Goal: Information Seeking & Learning: Learn about a topic

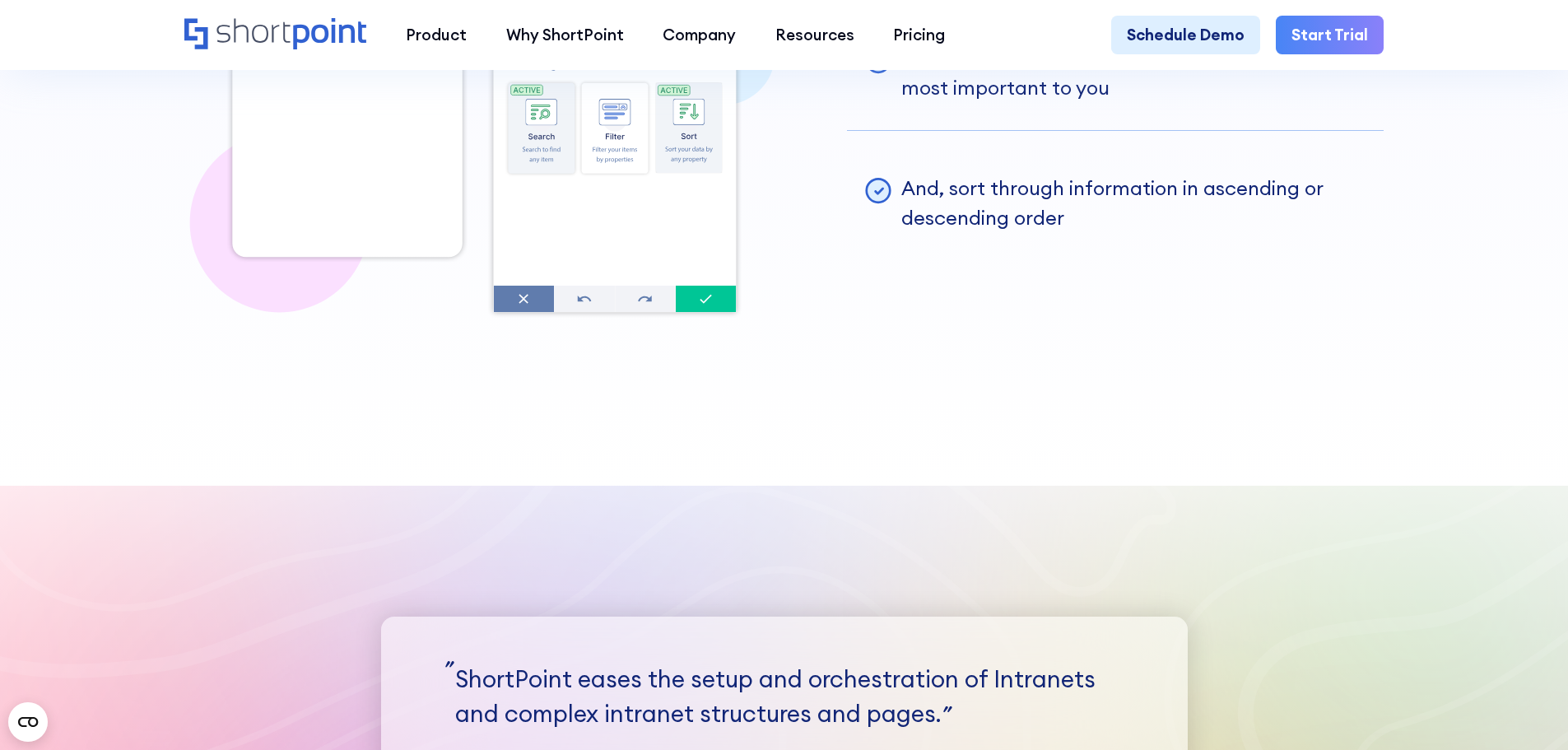
scroll to position [4609, 0]
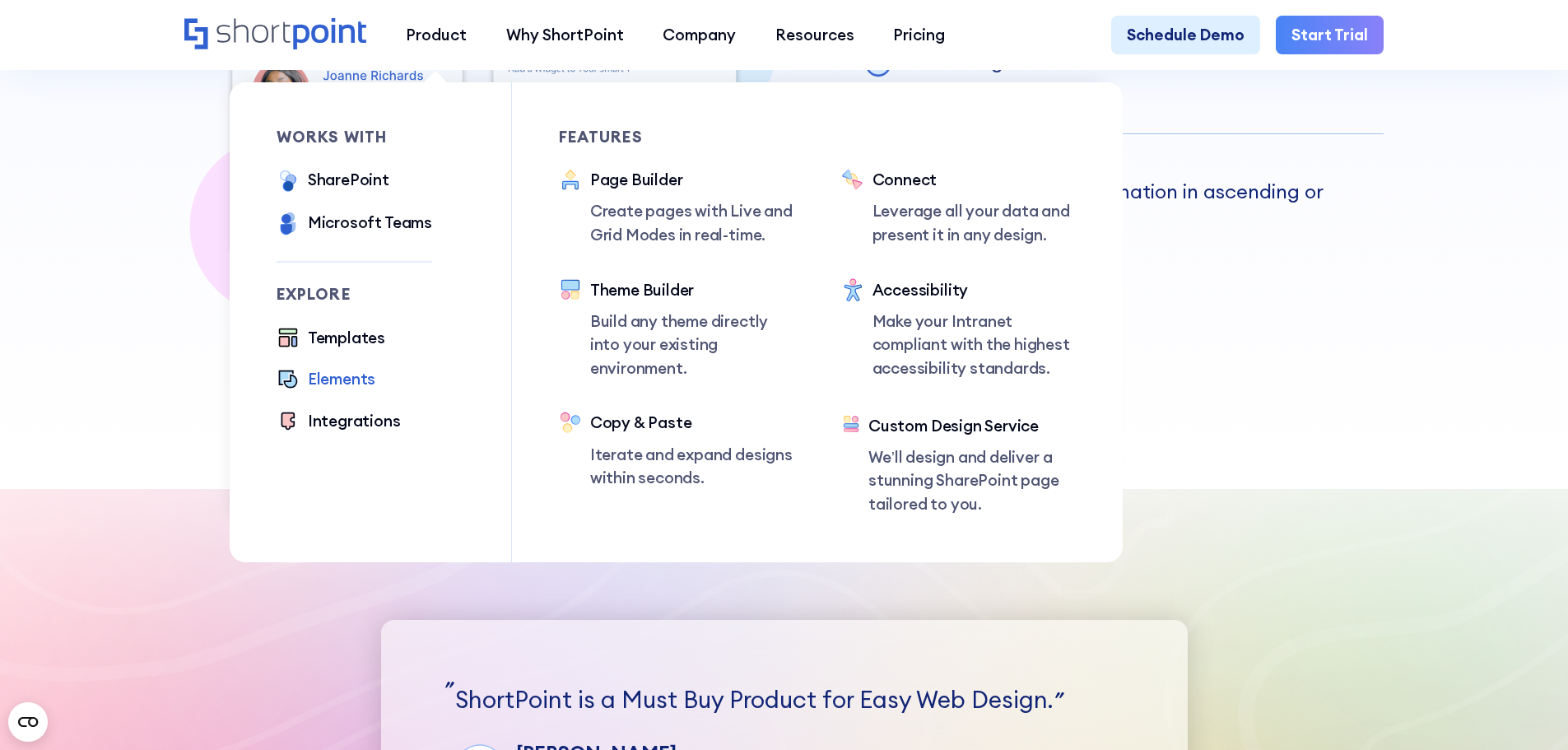
click at [334, 378] on div "Elements" at bounding box center [341, 379] width 67 height 24
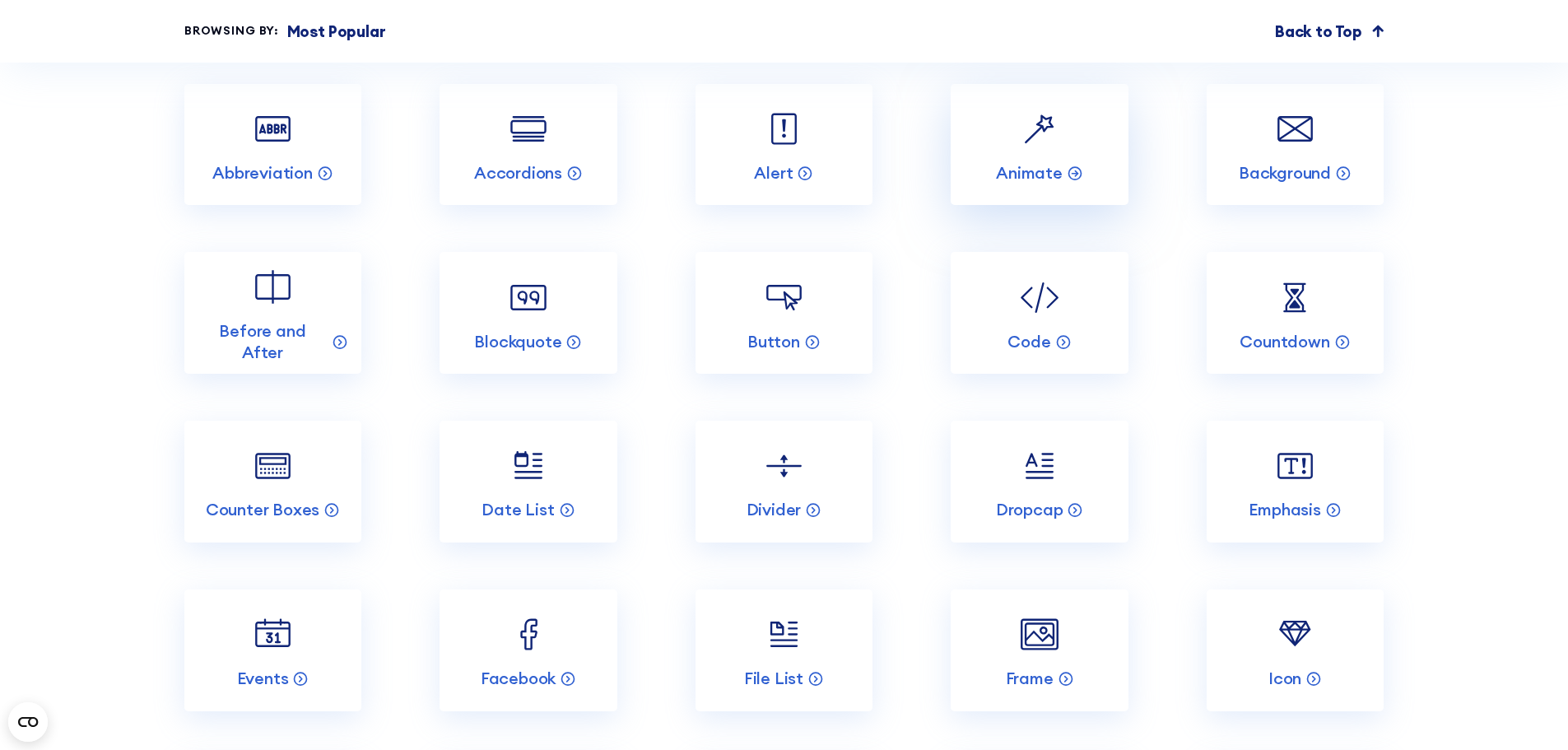
scroll to position [2140, 0]
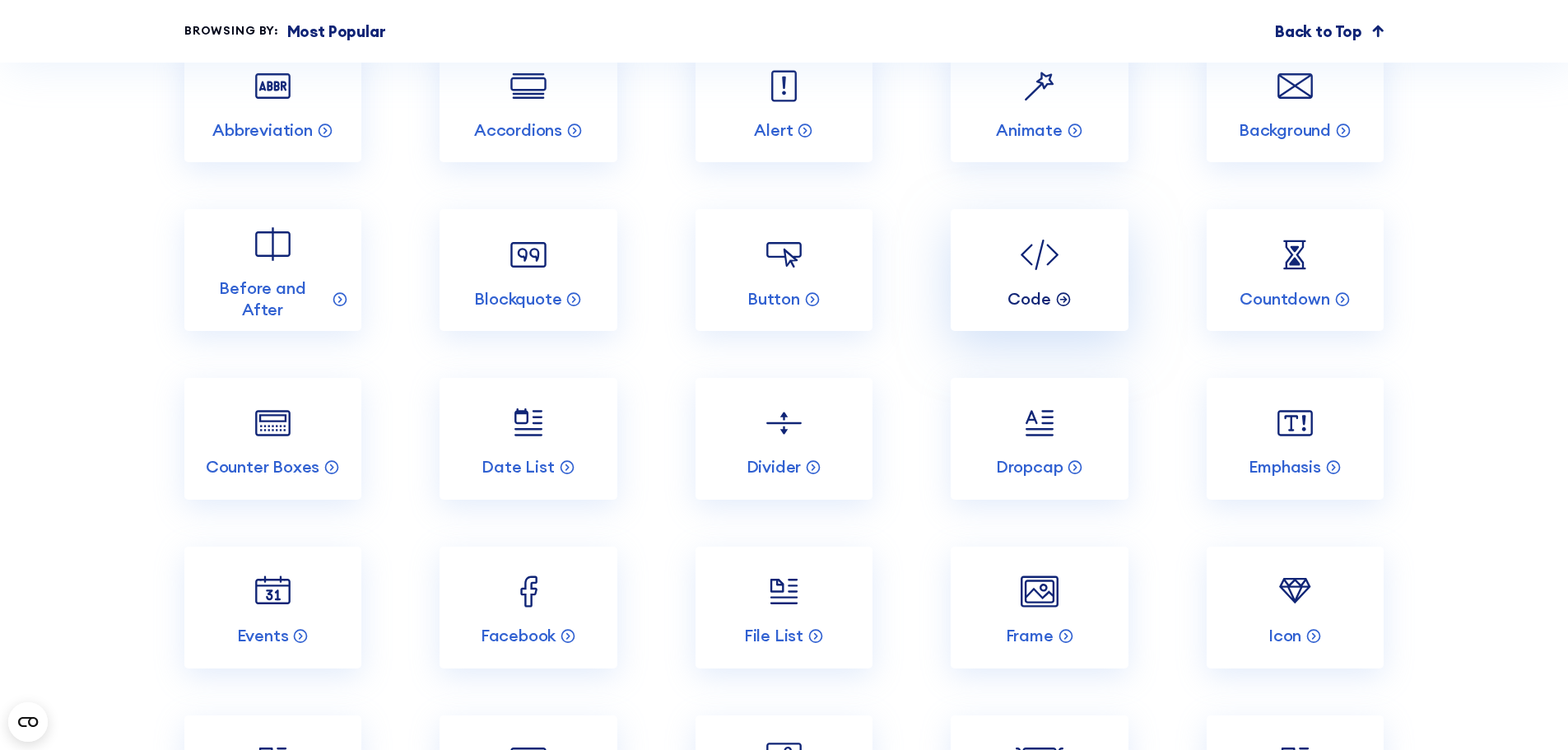
click at [1017, 309] on p "Code" at bounding box center [1028, 298] width 43 height 21
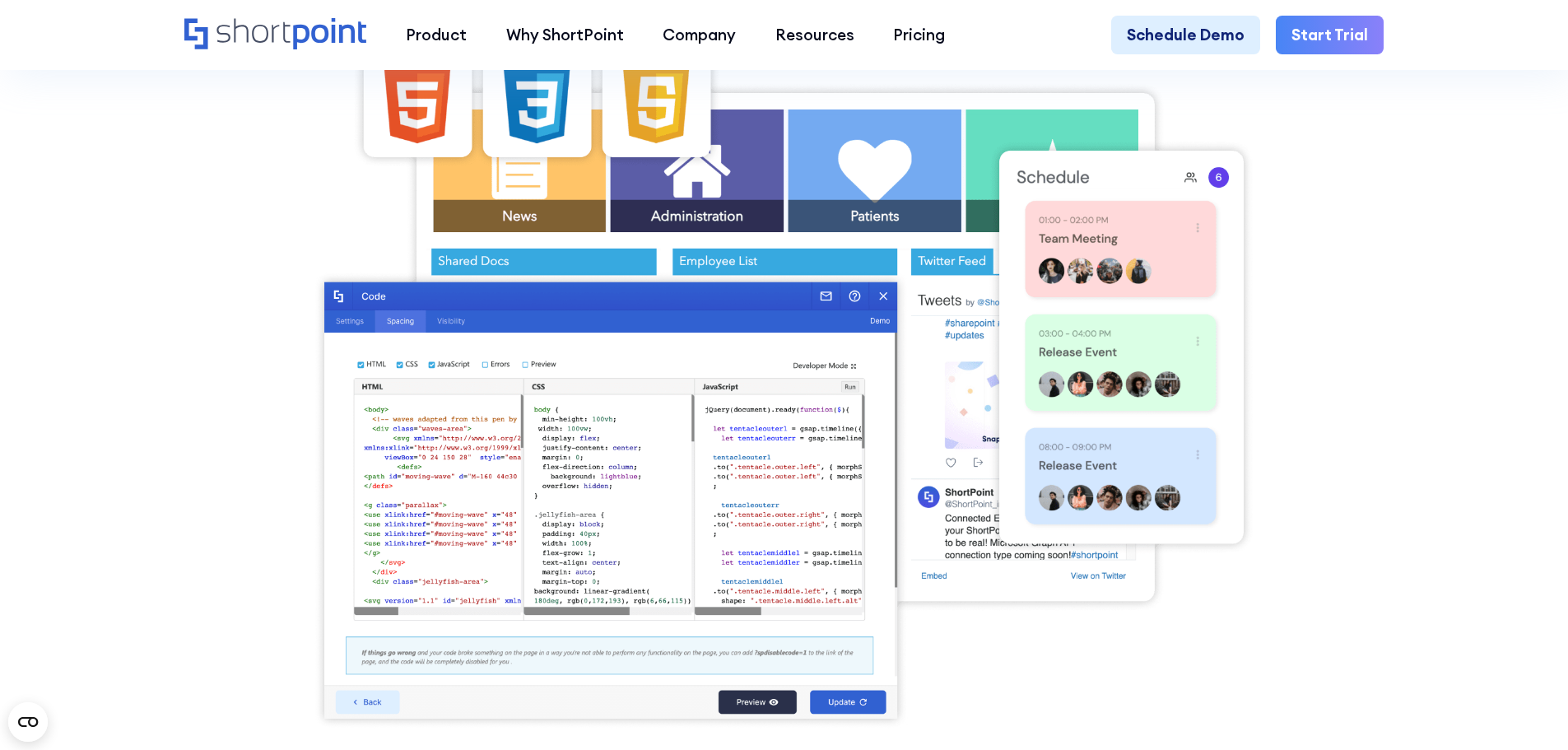
scroll to position [741, 0]
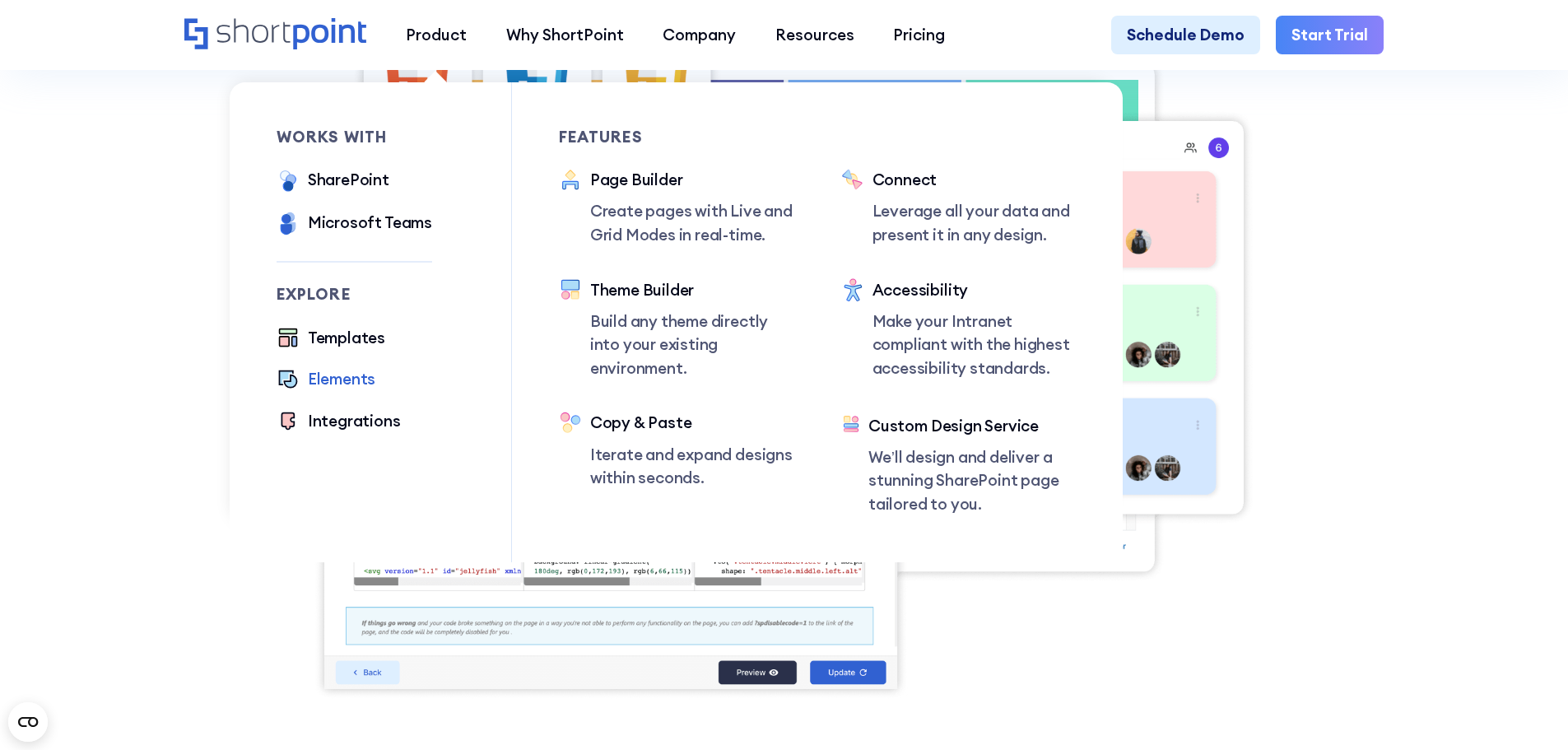
click at [325, 391] on div "Elements" at bounding box center [341, 379] width 67 height 24
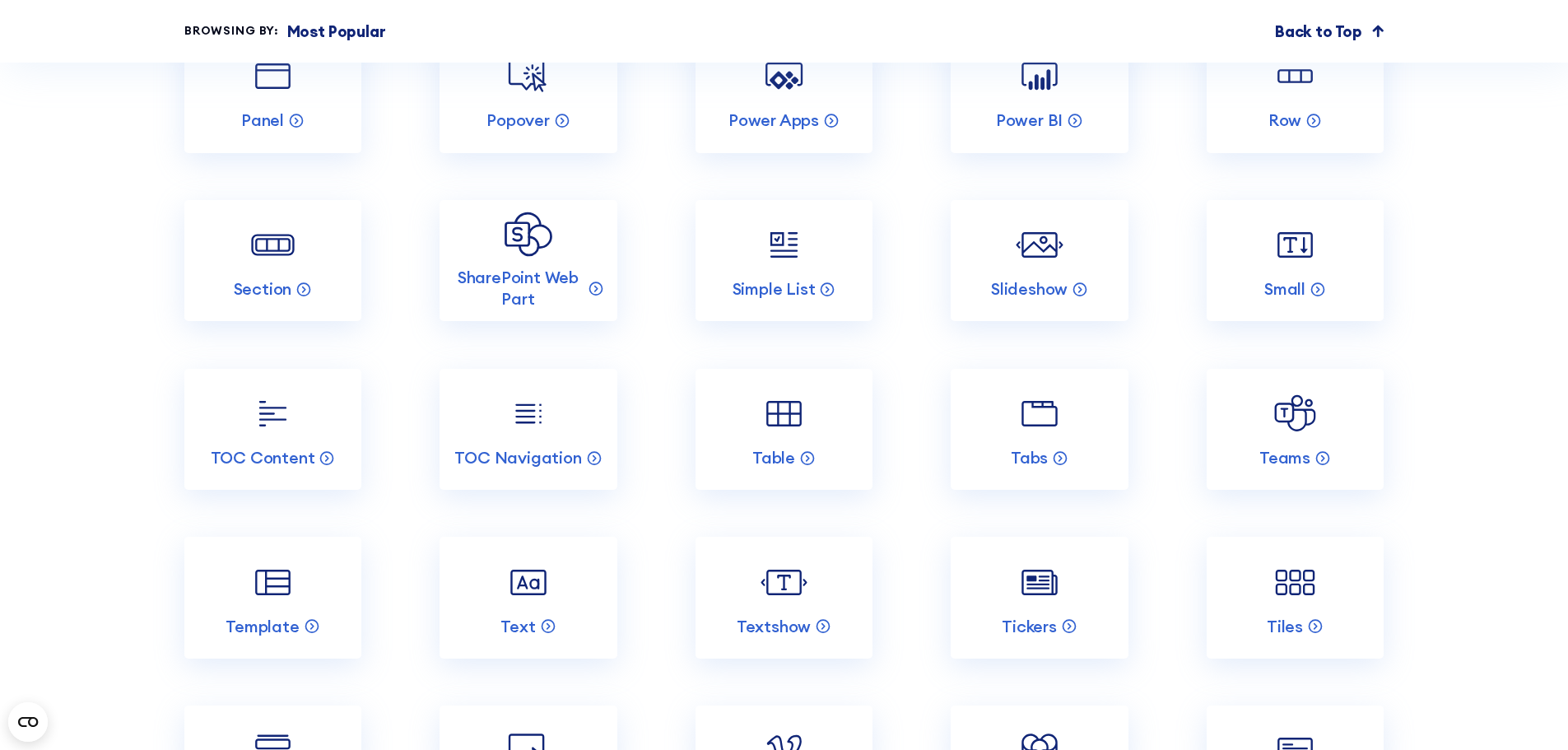
scroll to position [3292, 0]
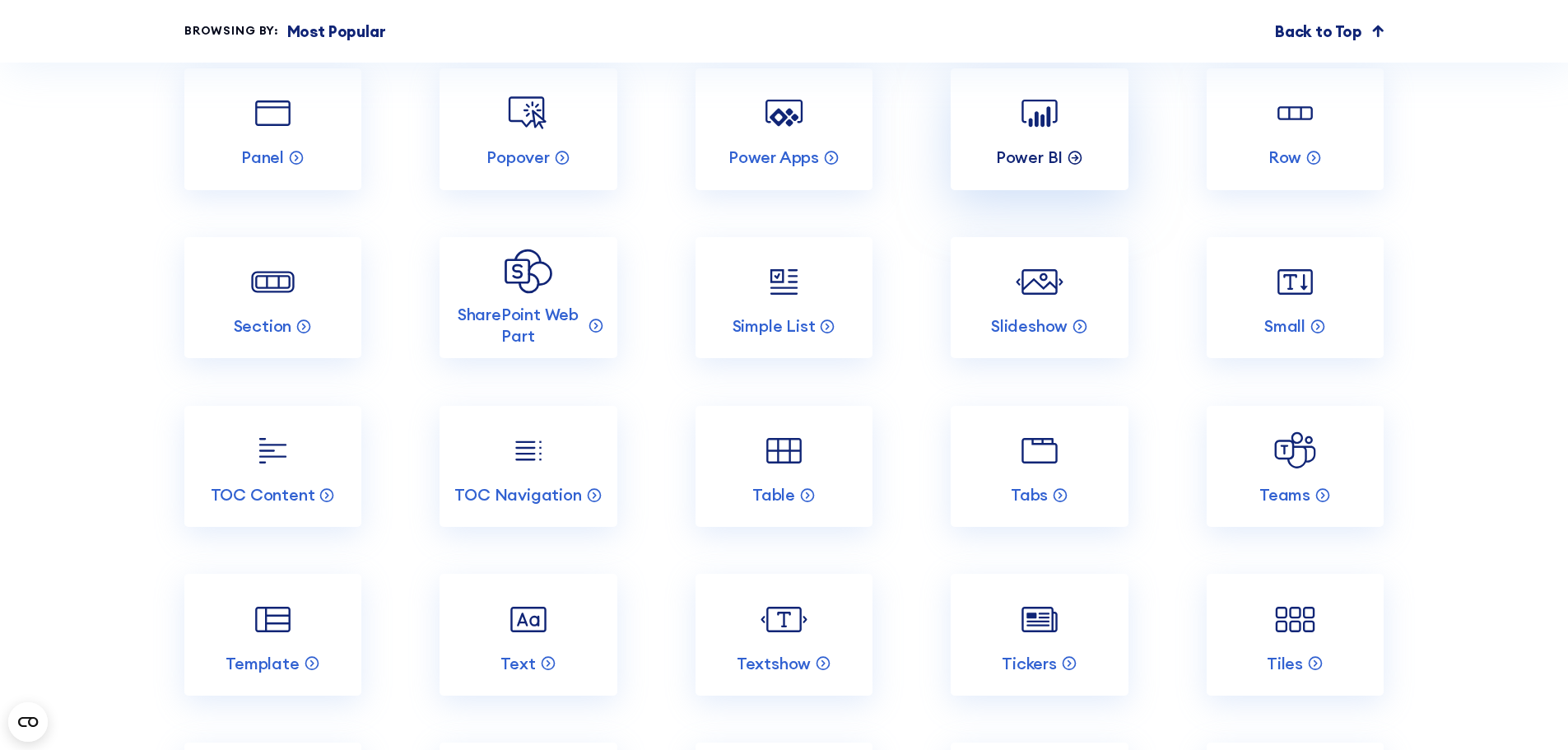
click at [1036, 168] on p "Power BI" at bounding box center [1029, 157] width 67 height 21
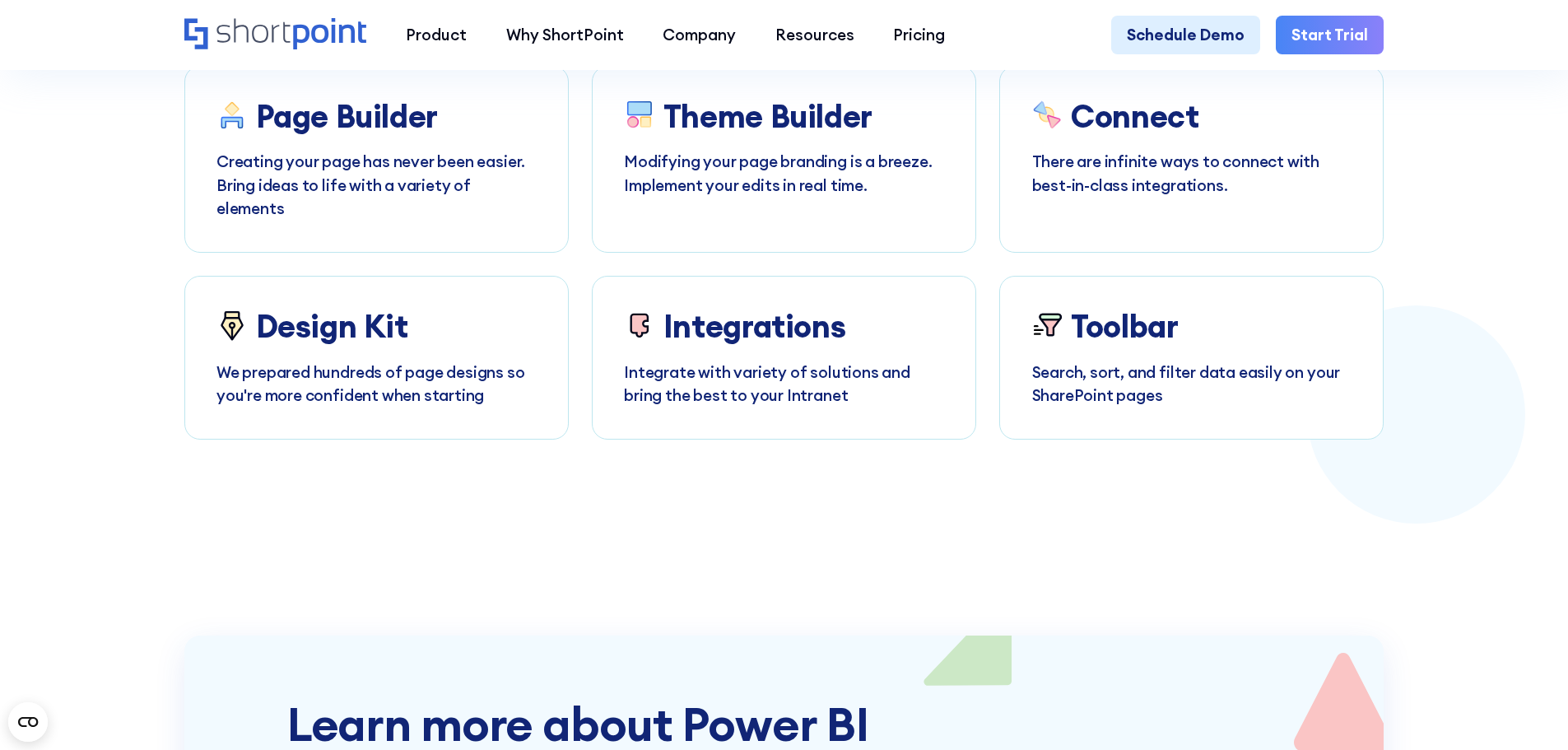
scroll to position [6996, 0]
